Goal: Obtain resource: Download file/media

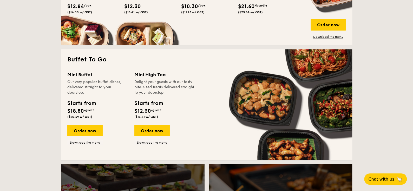
scroll to position [442, 0]
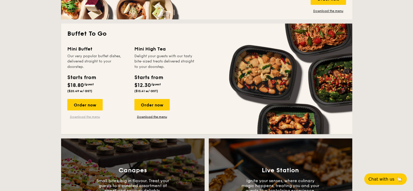
click at [89, 115] on link "Download the menu" at bounding box center [84, 116] width 35 height 4
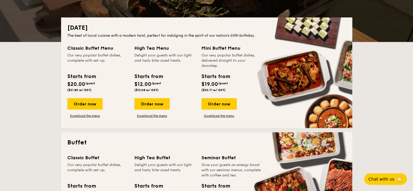
scroll to position [0, 0]
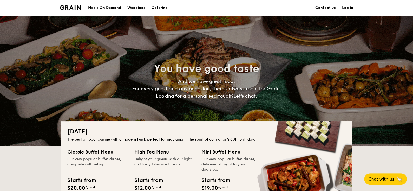
click at [106, 7] on div "Meals On Demand" at bounding box center [104, 8] width 33 height 16
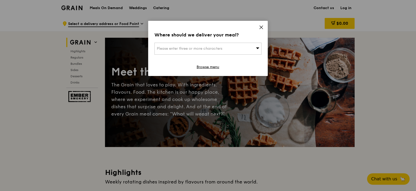
click at [260, 27] on icon at bounding box center [261, 27] width 5 height 5
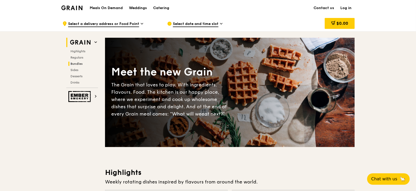
click at [73, 62] on span "Bundles" at bounding box center [76, 64] width 12 height 4
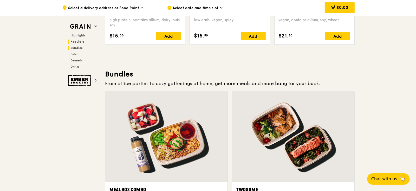
scroll to position [743, 0]
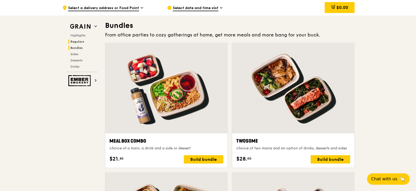
click at [73, 41] on span "Regulars" at bounding box center [77, 42] width 14 height 4
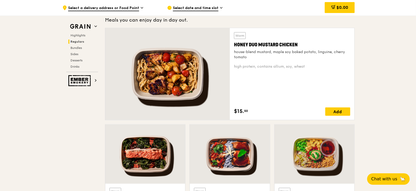
scroll to position [336, 0]
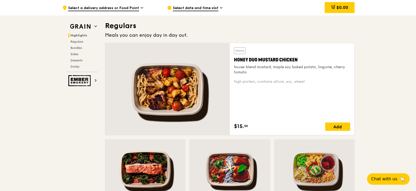
click at [72, 34] on span "Highlights" at bounding box center [78, 36] width 17 height 4
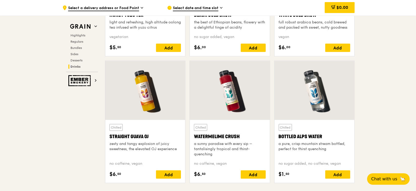
scroll to position [2179, 0]
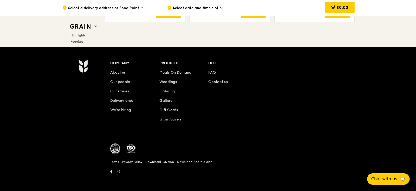
click at [162, 89] on link "Catering" at bounding box center [167, 91] width 16 height 4
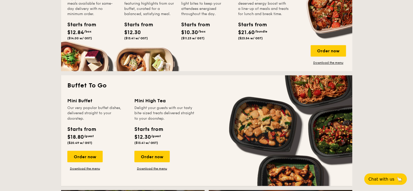
scroll to position [442, 0]
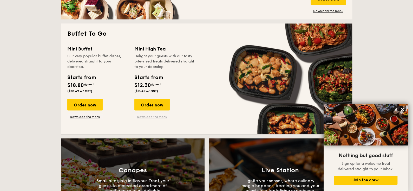
click at [149, 116] on link "Download the menu" at bounding box center [151, 116] width 35 height 4
click at [80, 117] on link "Download the menu" at bounding box center [84, 116] width 35 height 4
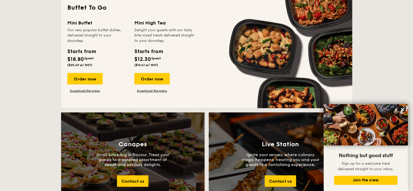
scroll to position [416, 0]
